Goal: Information Seeking & Learning: Check status

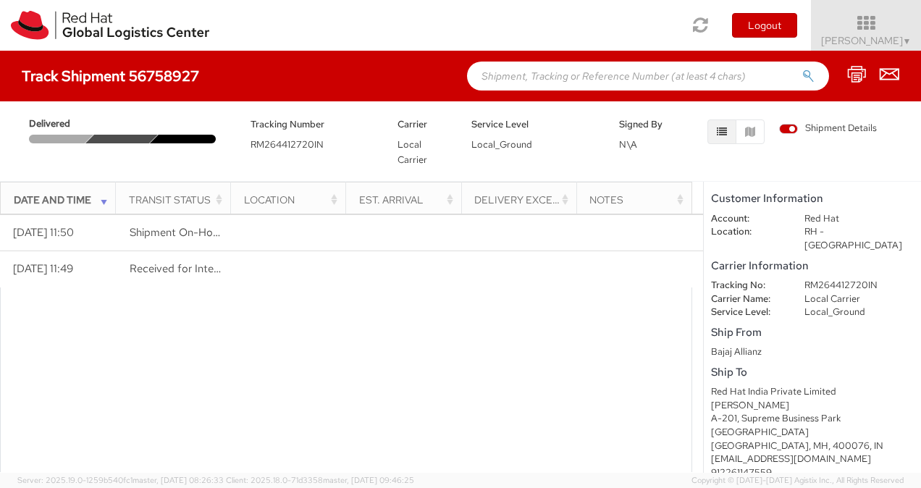
click at [803, 345] on shipment-details "Customer Information Account: Red Hat Location: [GEOGRAPHIC_DATA] - [GEOGRAPHIC…" at bounding box center [812, 327] width 217 height 291
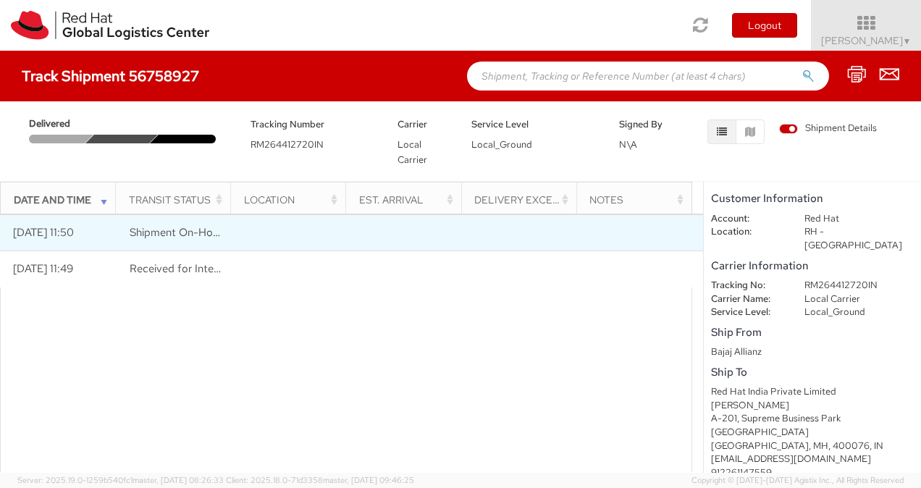
click at [49, 237] on td "[DATE] 11:50" at bounding box center [58, 233] width 117 height 36
click at [148, 230] on span "Shipment On-Hold" at bounding box center [176, 232] width 92 height 14
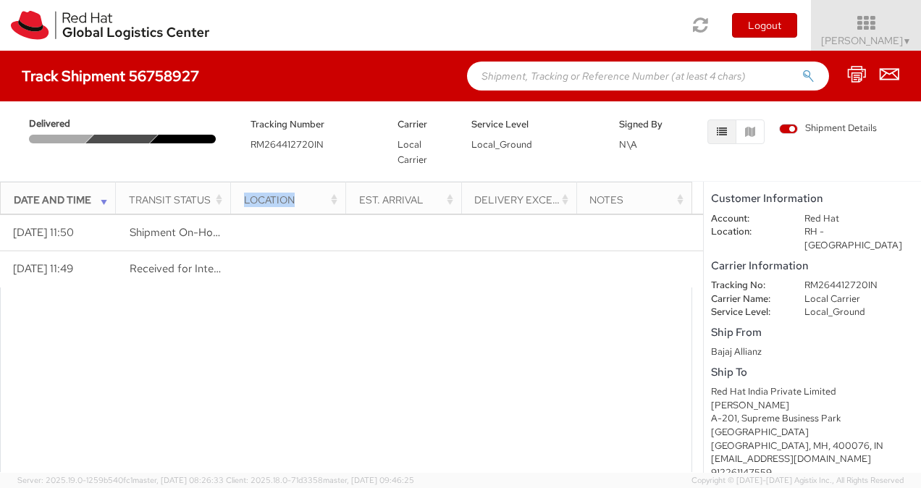
drag, startPoint x: 229, startPoint y: 194, endPoint x: 311, endPoint y: 197, distance: 82.6
click at [311, 197] on tr "Date and Time Transit Status Location Est. Arrival Delivery Exception Notes" at bounding box center [347, 200] width 692 height 35
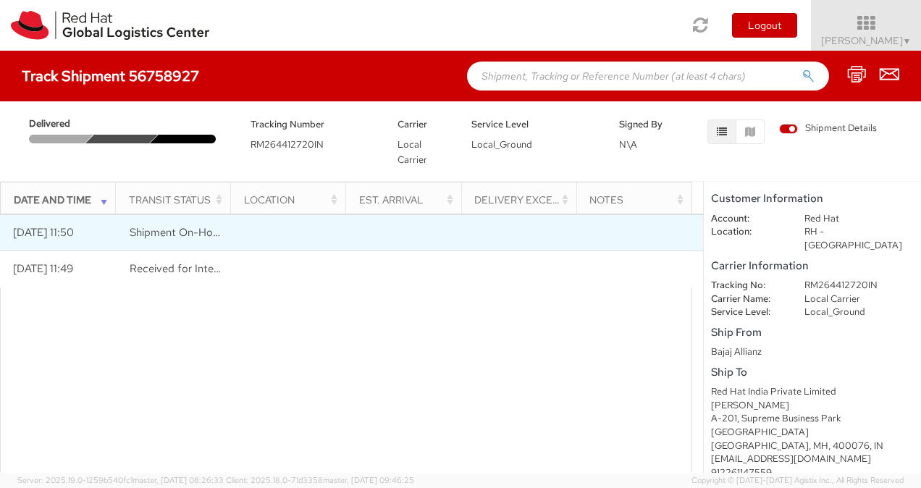
click at [126, 234] on td "Shipment On-Hold" at bounding box center [175, 233] width 117 height 36
click at [170, 235] on span "Shipment On-Hold" at bounding box center [176, 232] width 92 height 14
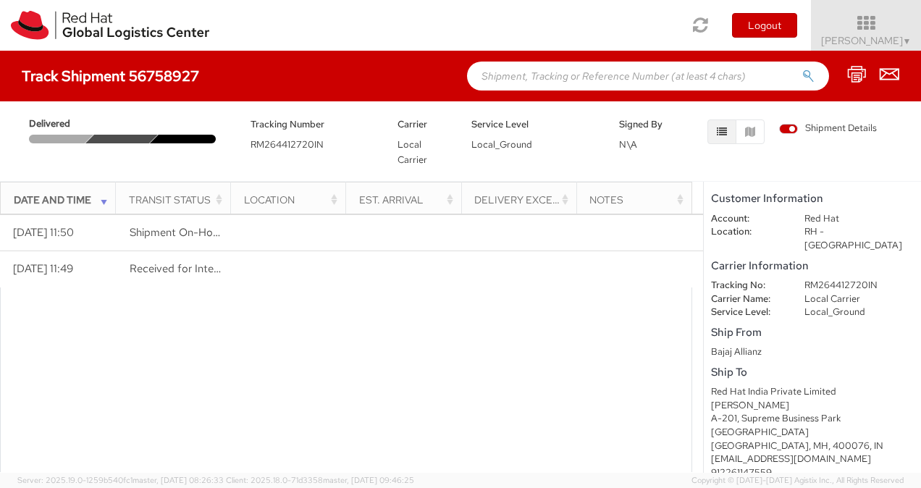
drag, startPoint x: 170, startPoint y: 235, endPoint x: 251, endPoint y: 293, distance: 99.5
click at [251, 293] on div at bounding box center [346, 432] width 692 height 288
click at [750, 123] on button "button" at bounding box center [750, 132] width 29 height 25
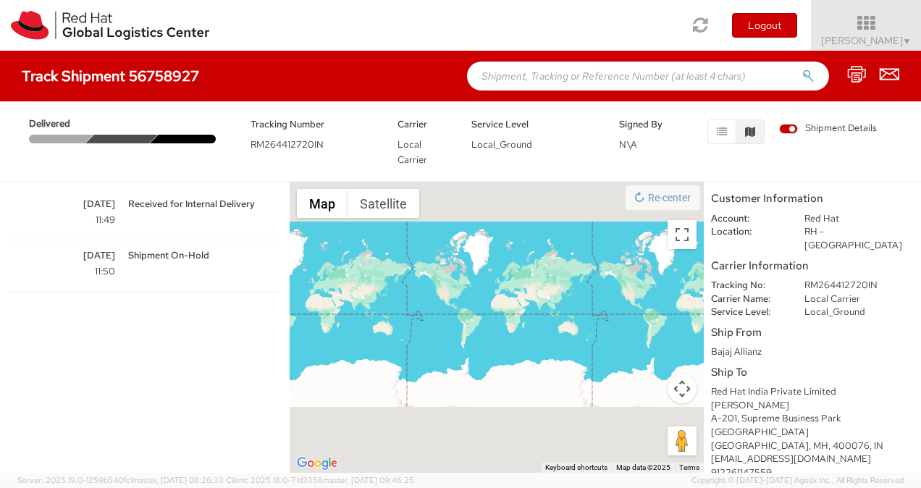
drag, startPoint x: 376, startPoint y: 396, endPoint x: 482, endPoint y: 314, distance: 134.3
click at [482, 314] on div at bounding box center [497, 327] width 414 height 291
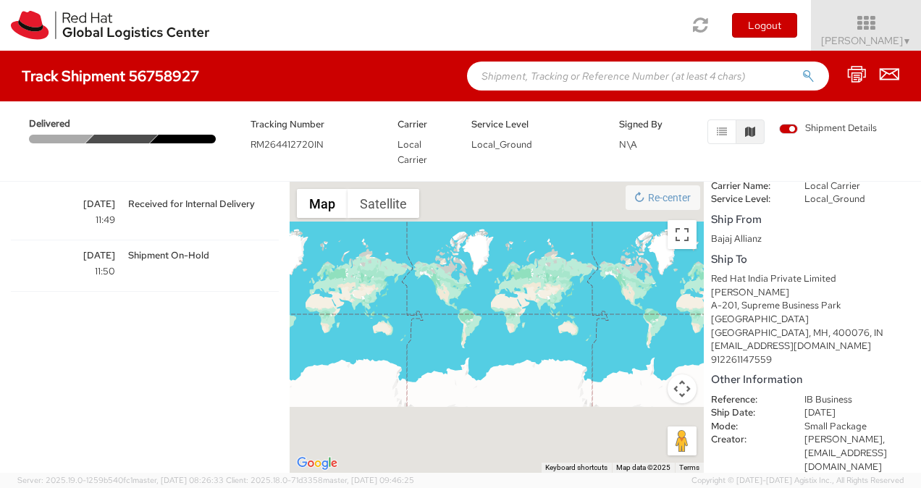
scroll to position [113, 0]
drag, startPoint x: 785, startPoint y: 342, endPoint x: 713, endPoint y: 343, distance: 72.4
click at [713, 353] on div "912261147559" at bounding box center [812, 360] width 203 height 14
drag, startPoint x: 713, startPoint y: 343, endPoint x: 810, endPoint y: 359, distance: 98.2
click at [810, 370] on div "Other Information Reference: IB Business Ship Date: [DATE] Mode: Small Package …" at bounding box center [812, 428] width 203 height 117
